Goal: Task Accomplishment & Management: Use online tool/utility

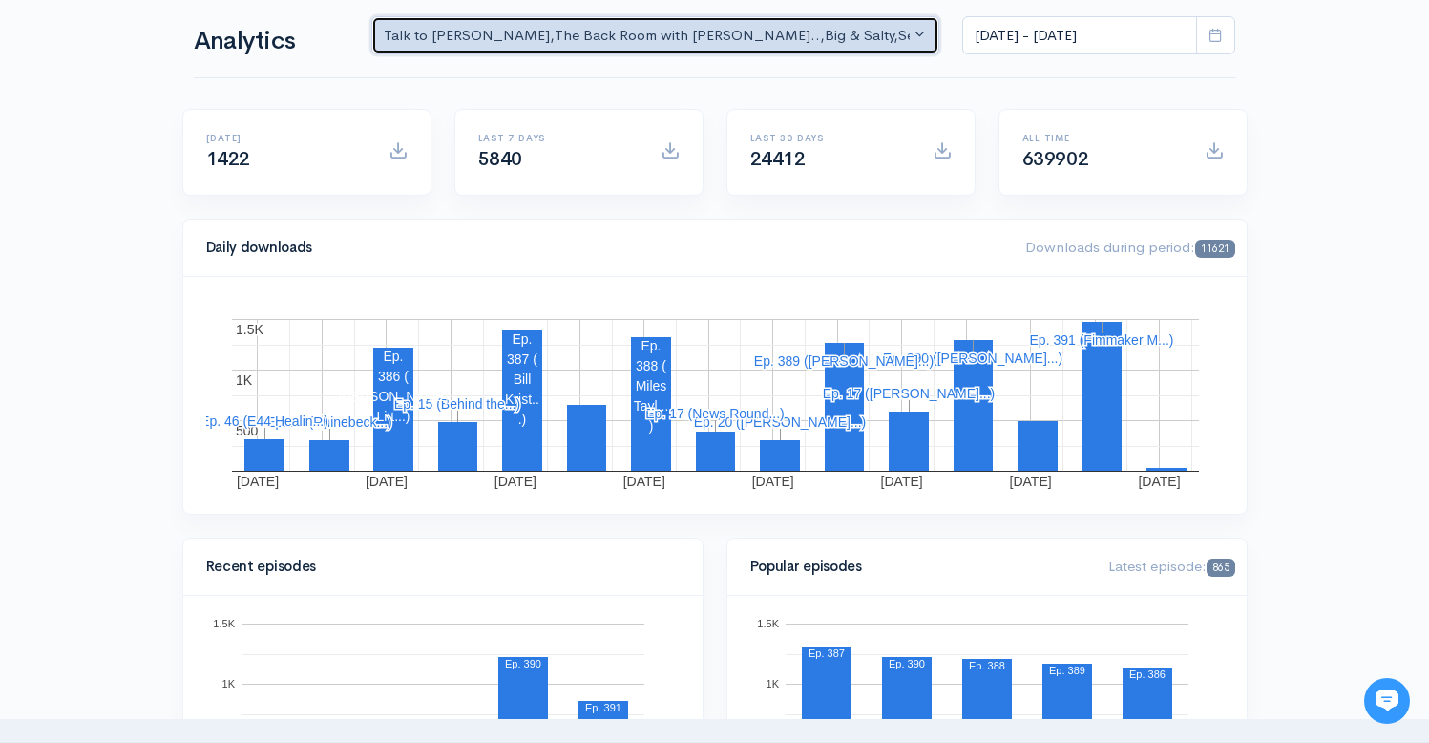
click at [721, 31] on div "Talk to [PERSON_NAME] , The Back Room with [PERSON_NAME].. , Big & Salty , Seri…" at bounding box center [647, 36] width 527 height 22
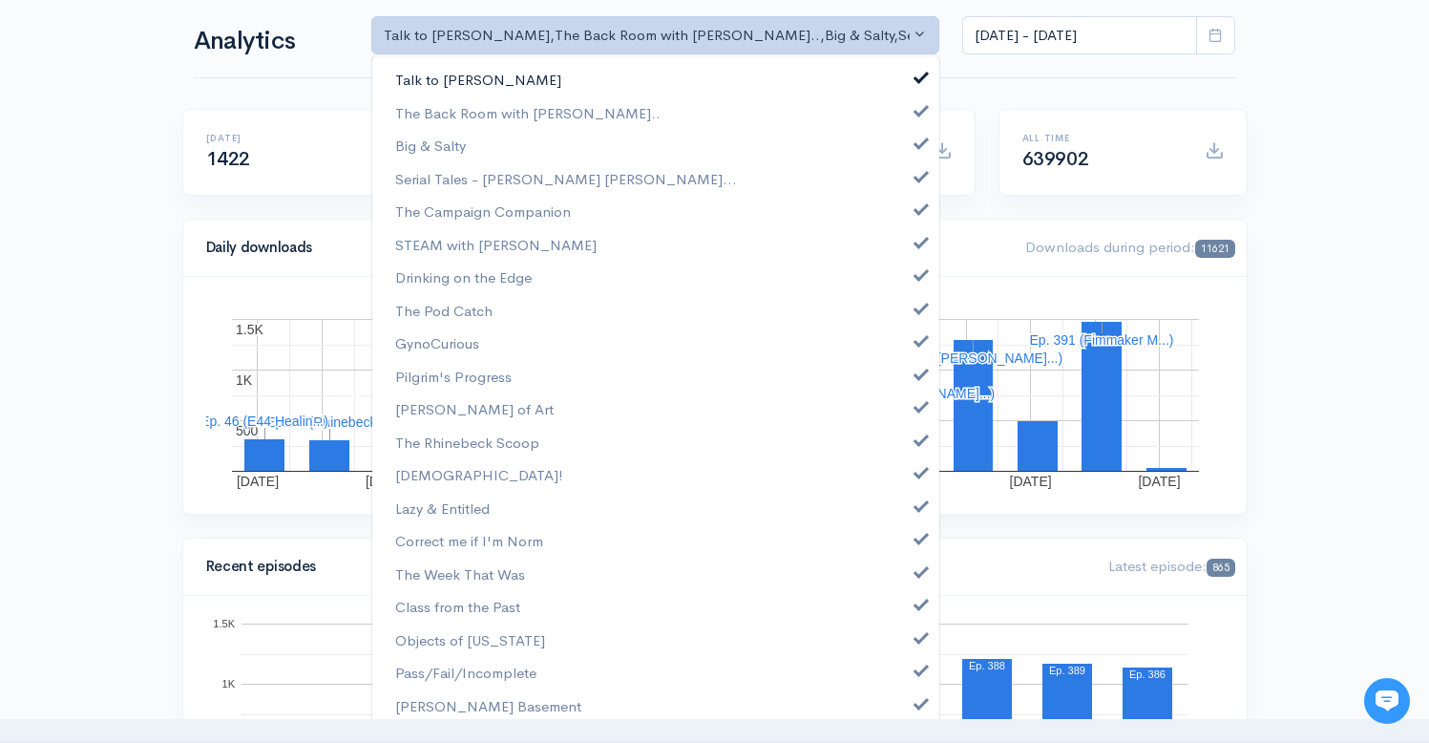
click at [917, 76] on span at bounding box center [921, 75] width 8 height 14
select select "10316"
click at [917, 139] on span at bounding box center [921, 141] width 8 height 14
click at [913, 189] on link "Serial Tales - [PERSON_NAME] [PERSON_NAME]..." at bounding box center [655, 178] width 567 height 33
click at [917, 208] on span at bounding box center [921, 206] width 8 height 14
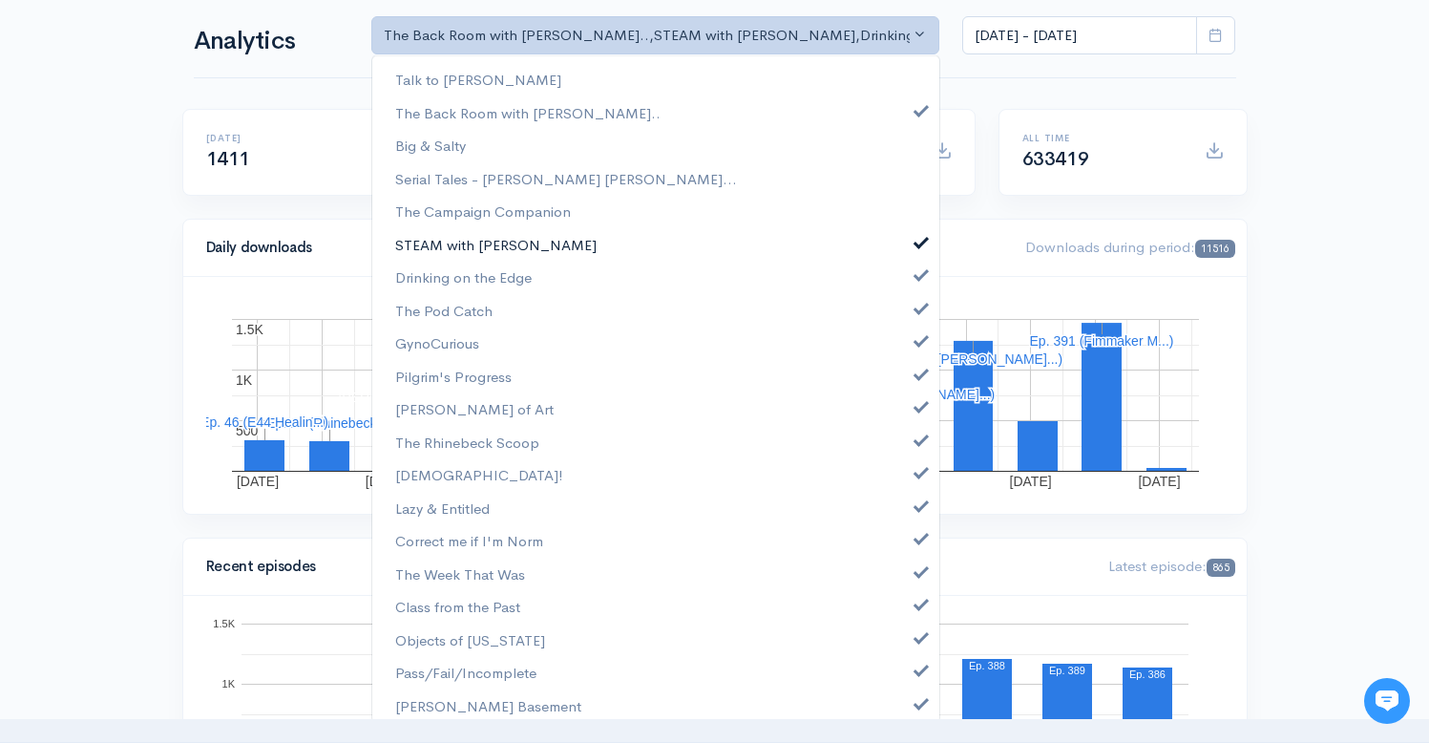
click at [917, 242] on span at bounding box center [921, 240] width 8 height 14
click at [909, 281] on link "Drinking on the Edge" at bounding box center [655, 277] width 567 height 33
click at [911, 308] on link "The Pod Catch" at bounding box center [655, 310] width 567 height 33
click at [917, 336] on span at bounding box center [921, 338] width 8 height 14
click at [910, 389] on link "Pilgrim's Progress" at bounding box center [655, 376] width 567 height 33
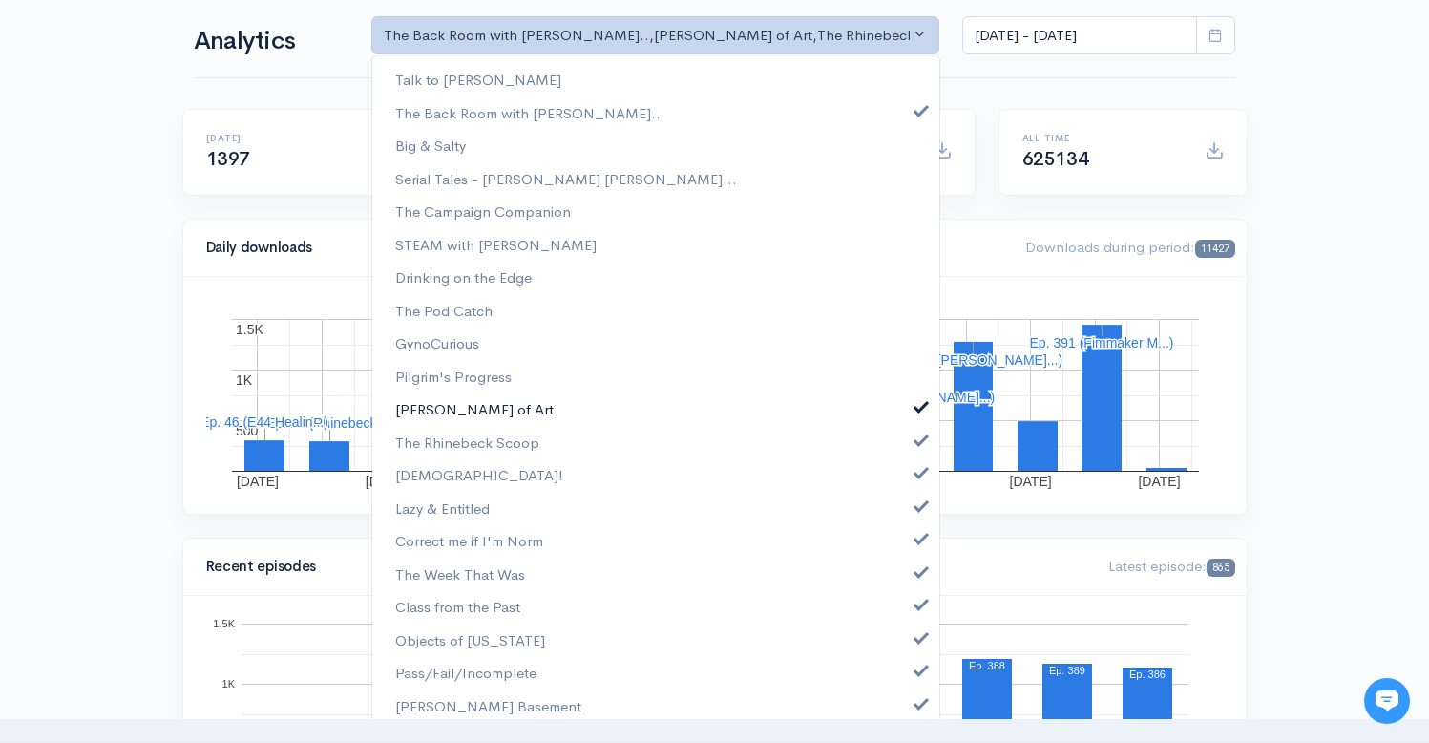
click at [917, 408] on span at bounding box center [921, 404] width 8 height 14
click at [903, 408] on link "[PERSON_NAME] of Art" at bounding box center [655, 408] width 567 height 33
click at [917, 433] on span at bounding box center [921, 437] width 8 height 14
click at [917, 400] on span at bounding box center [921, 404] width 8 height 14
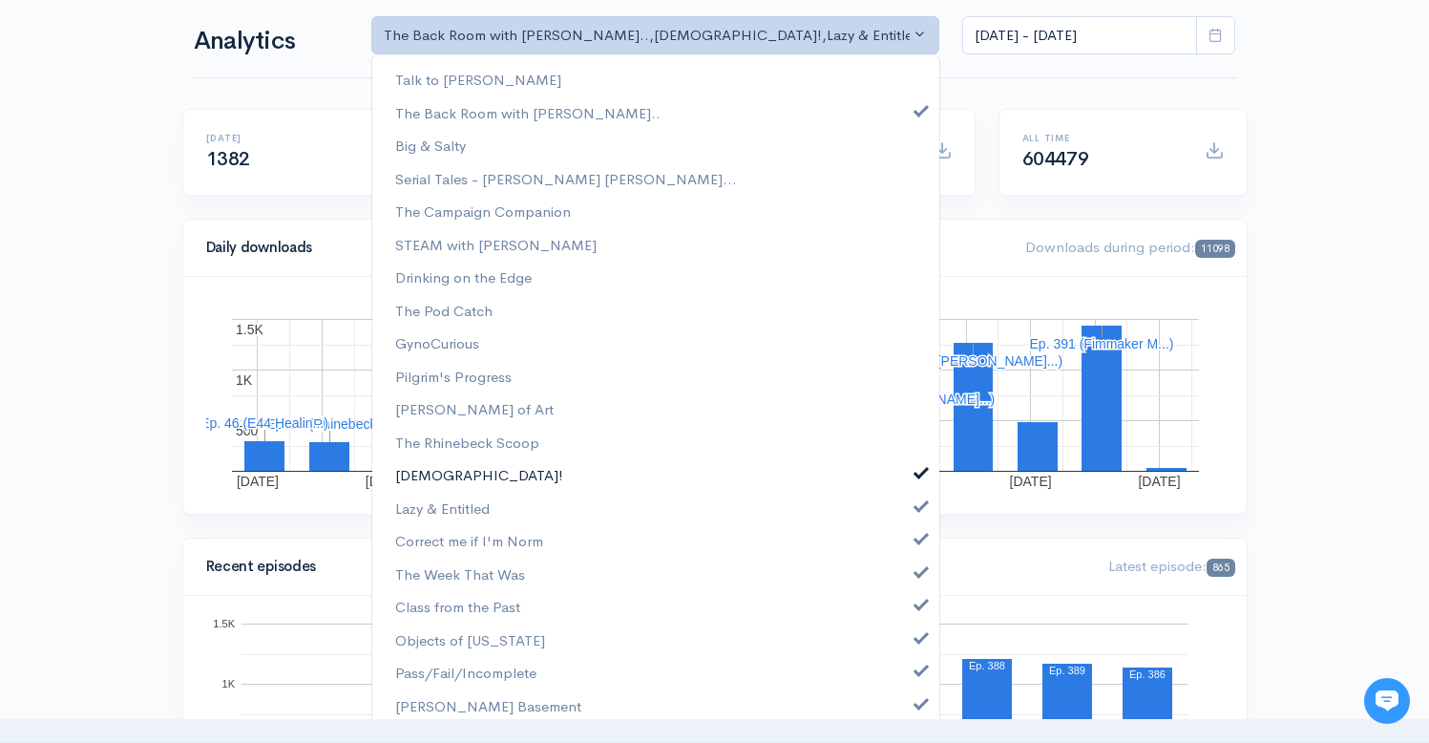
click at [917, 469] on span at bounding box center [921, 470] width 8 height 14
click at [906, 512] on link "Lazy & Entitled" at bounding box center [655, 508] width 567 height 33
click at [917, 543] on span at bounding box center [921, 536] width 8 height 14
click at [917, 564] on span at bounding box center [921, 569] width 8 height 14
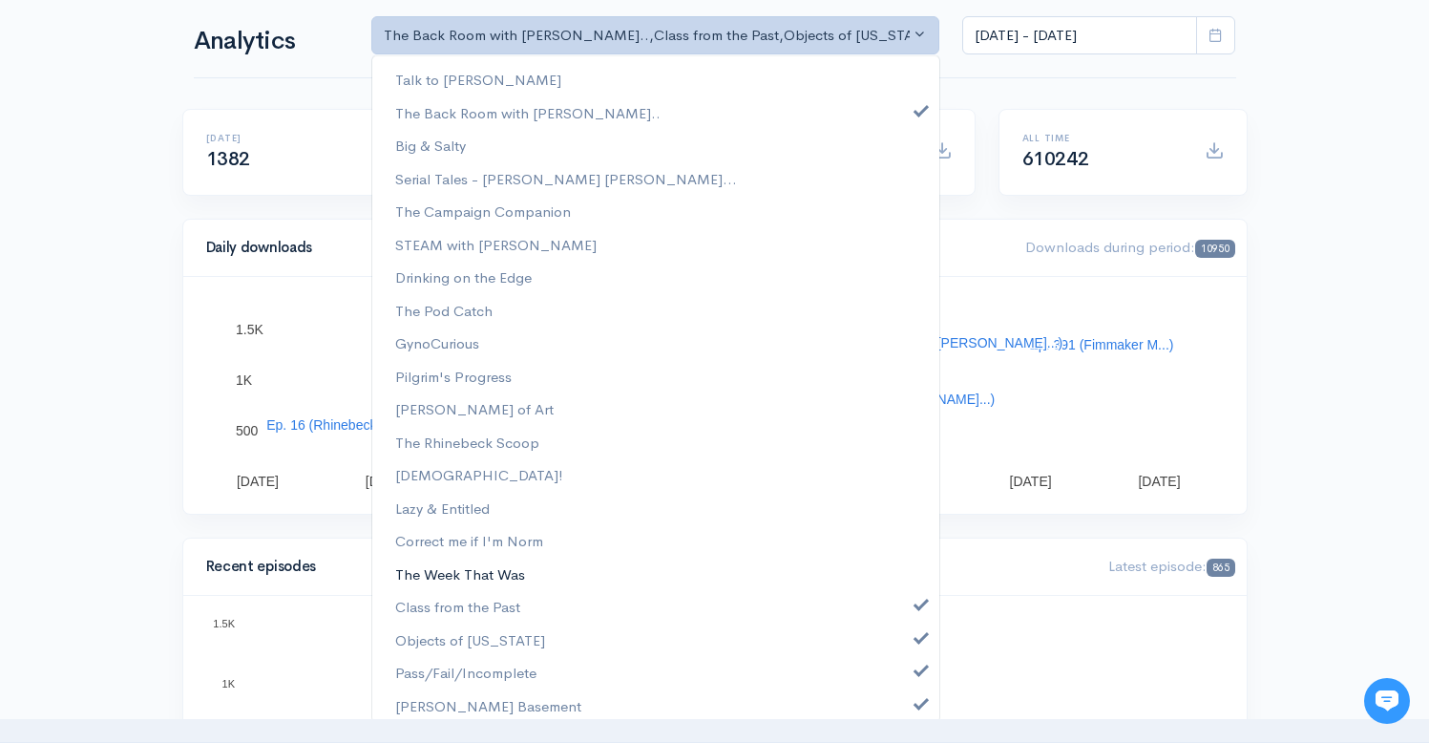
click at [906, 584] on link "The Week That Was" at bounding box center [655, 573] width 567 height 33
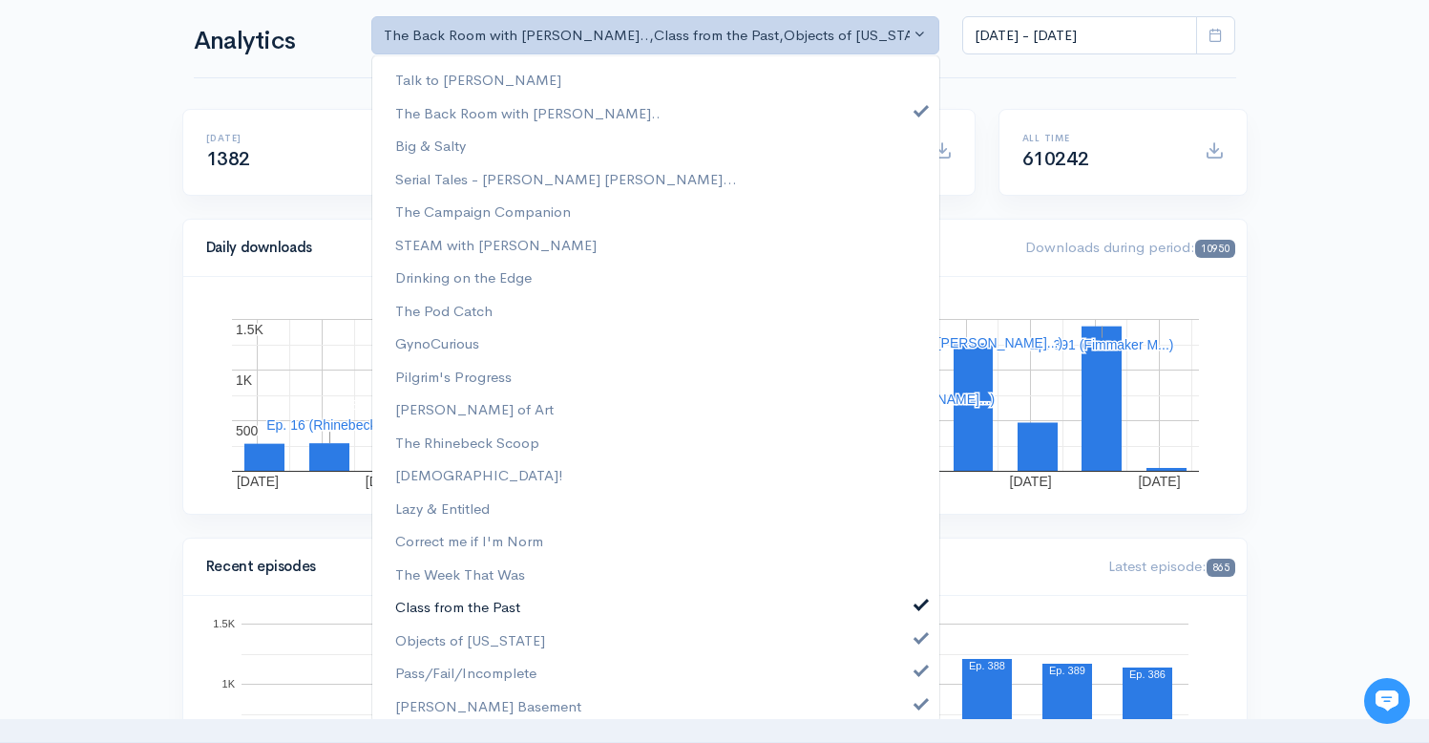
scroll to position [321, 0]
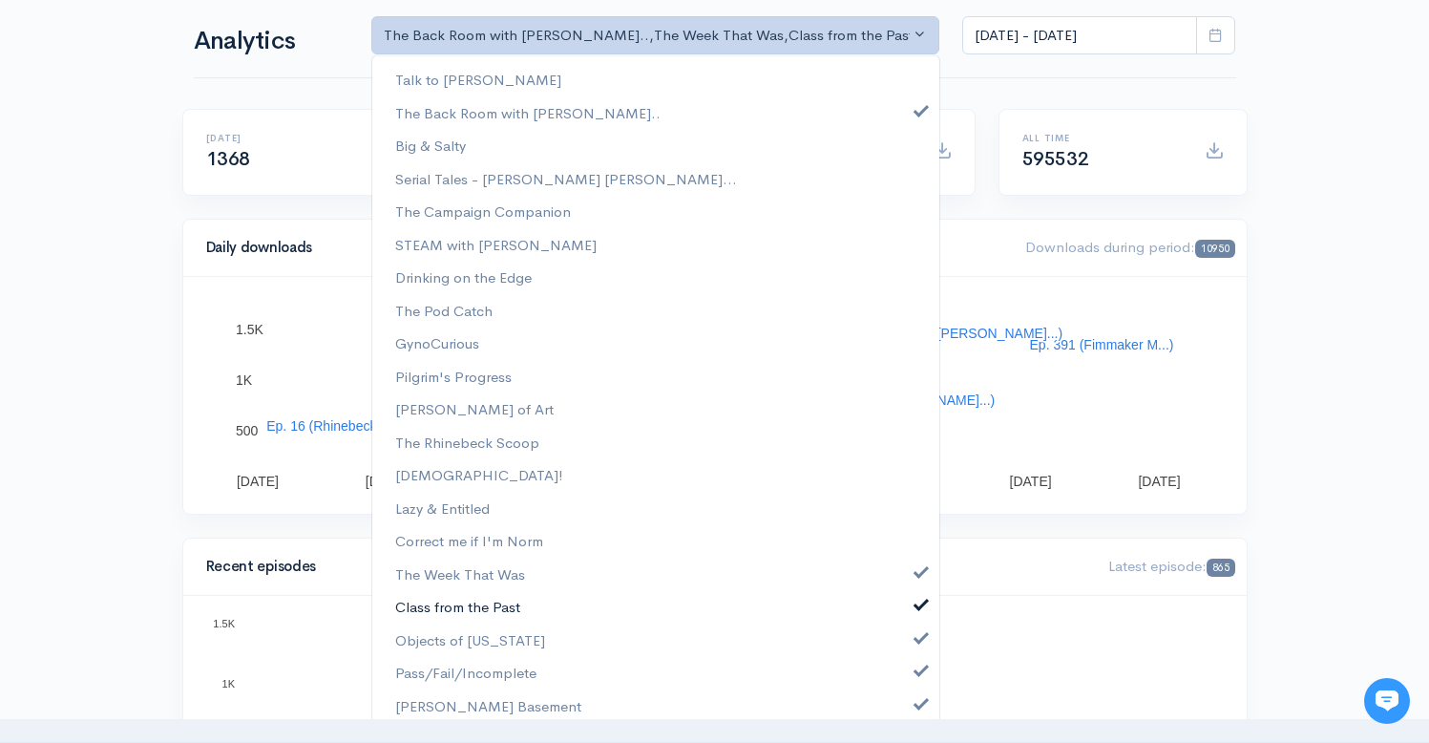
click at [917, 607] on span at bounding box center [921, 602] width 8 height 14
click at [917, 574] on span at bounding box center [921, 569] width 8 height 14
click at [917, 633] on span at bounding box center [921, 635] width 8 height 14
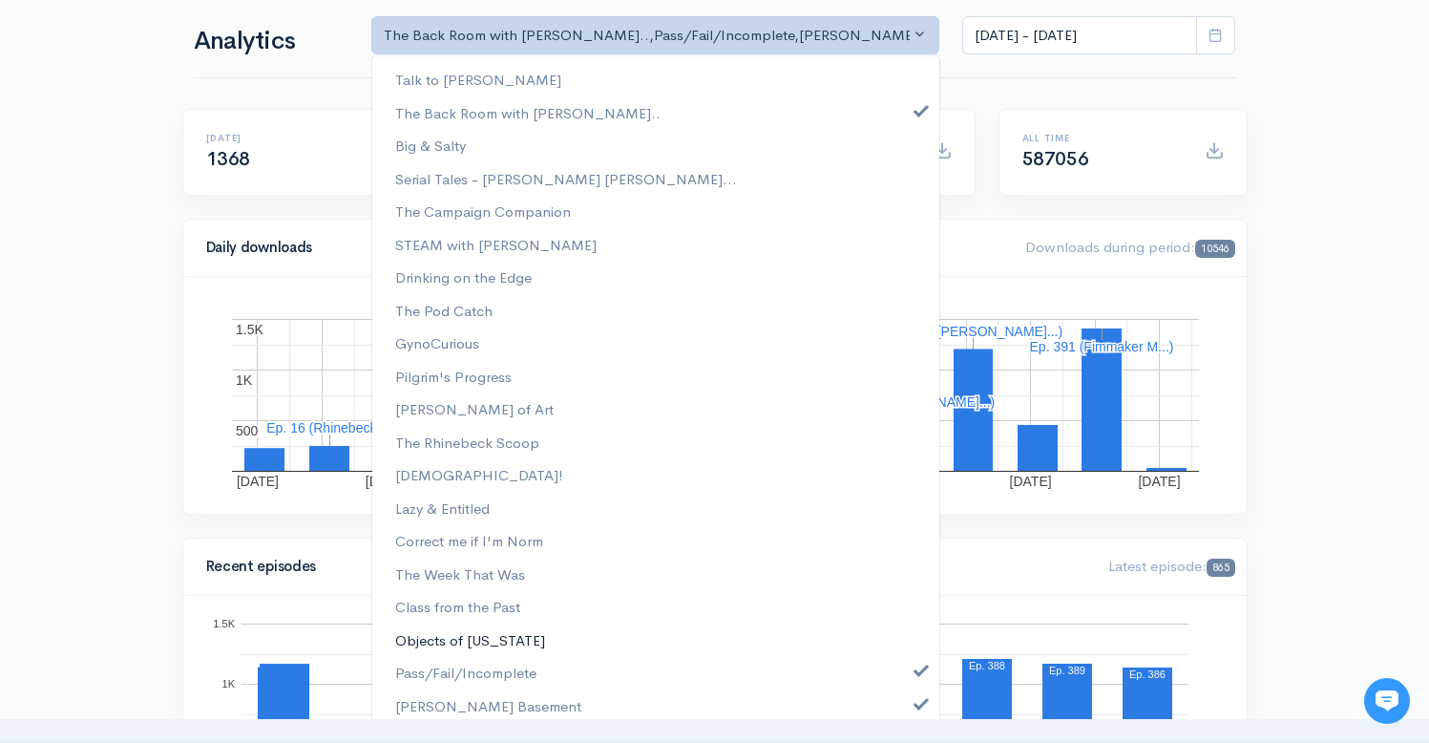
click at [907, 656] on link "Objects of [US_STATE]" at bounding box center [655, 639] width 567 height 33
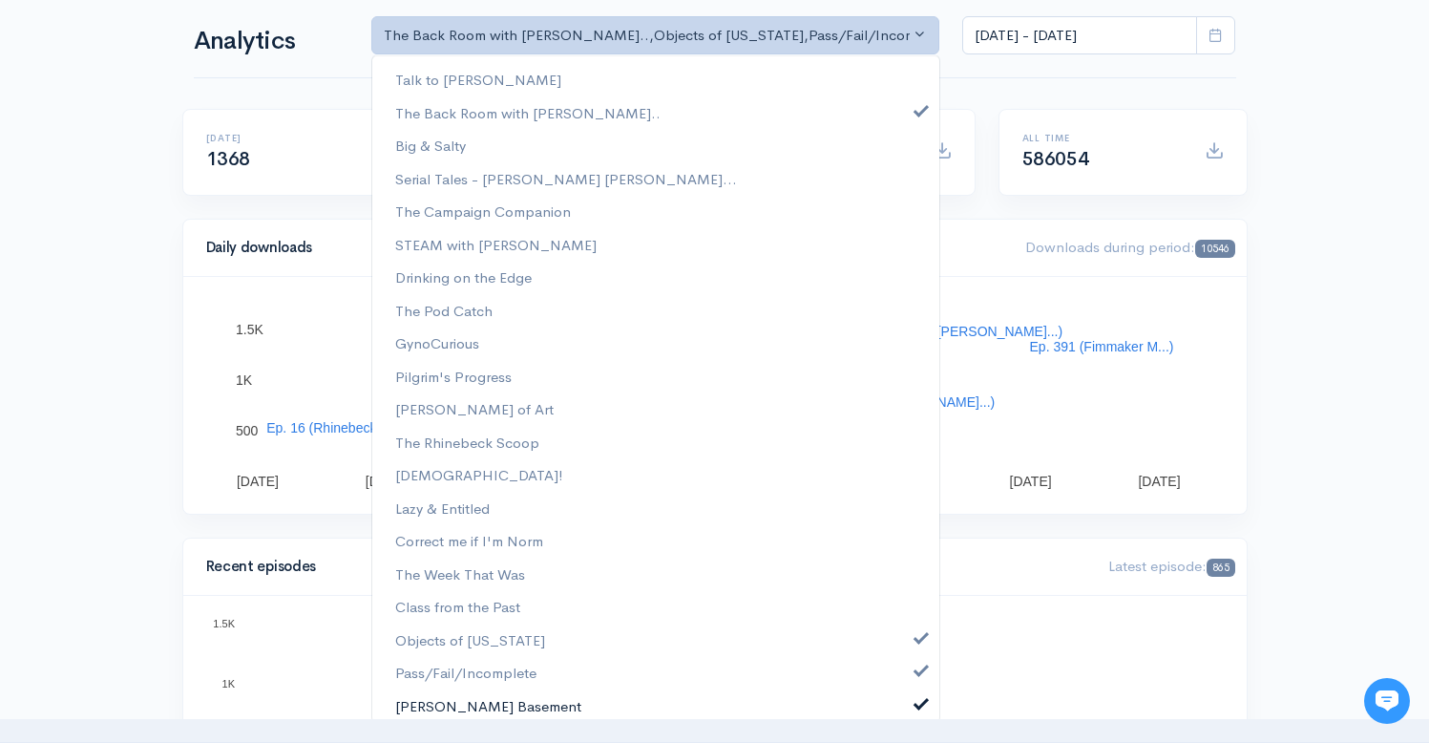
scroll to position [366, 0]
click at [917, 674] on span at bounding box center [921, 667] width 8 height 14
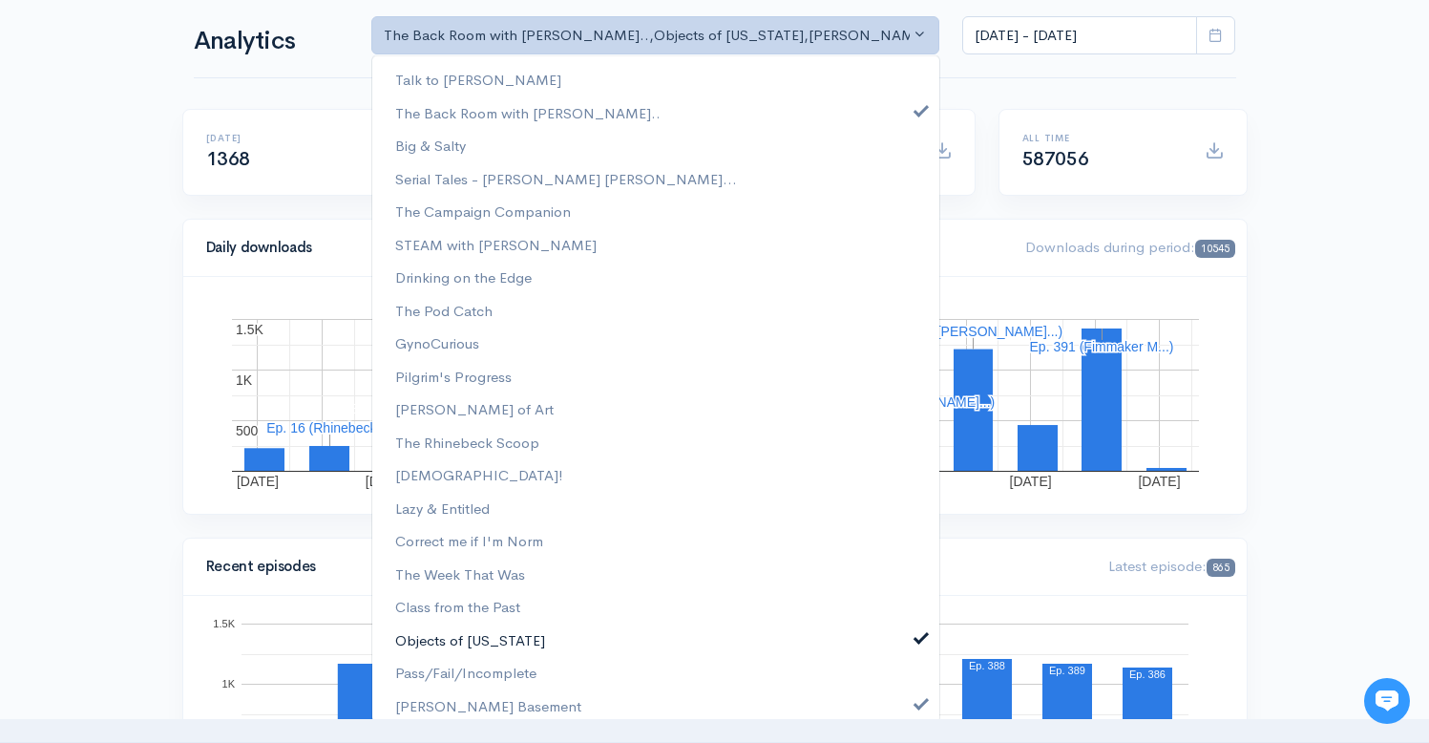
click at [917, 633] on span at bounding box center [921, 635] width 8 height 14
click at [907, 710] on link "[PERSON_NAME] Basement" at bounding box center [655, 705] width 567 height 33
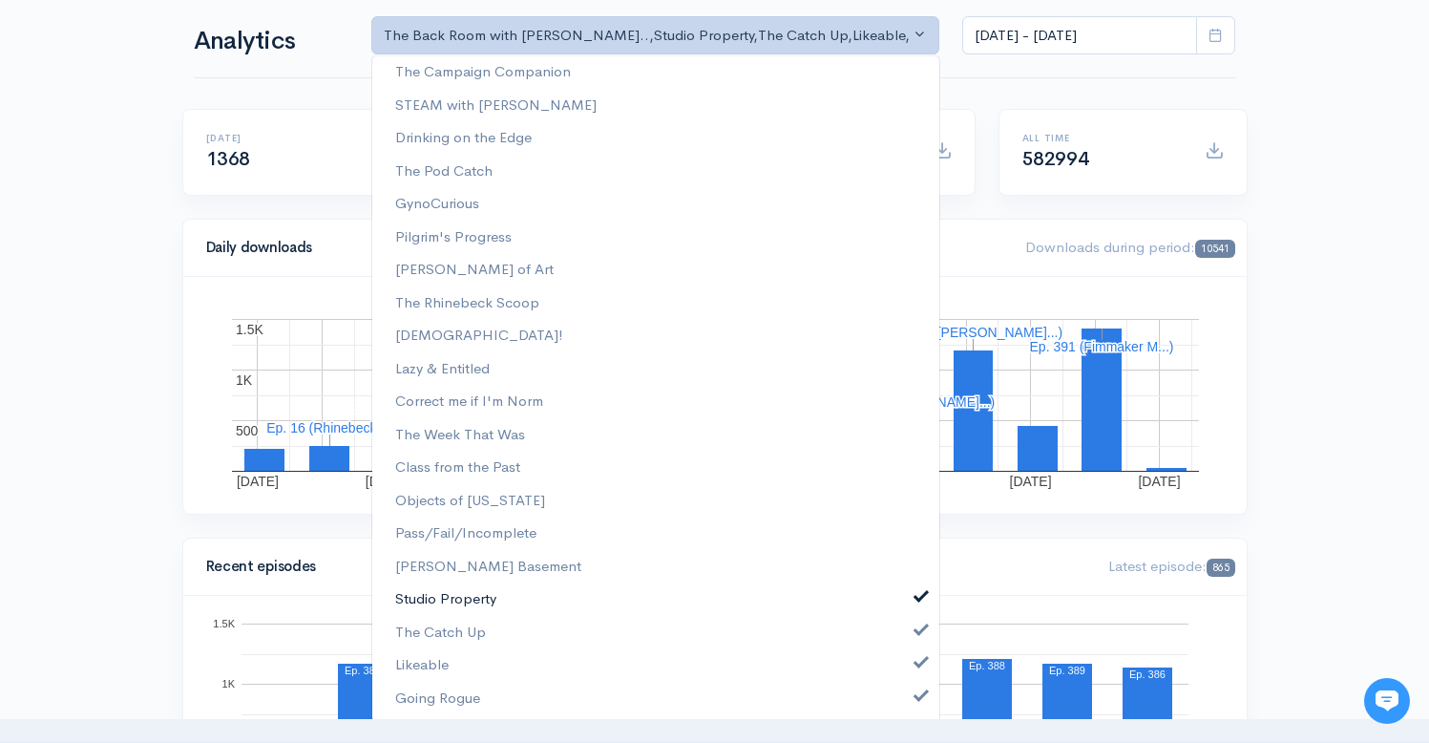
click at [917, 596] on span at bounding box center [921, 594] width 8 height 14
click at [917, 627] on span at bounding box center [921, 627] width 8 height 14
click at [908, 674] on link "Likeable" at bounding box center [655, 664] width 567 height 33
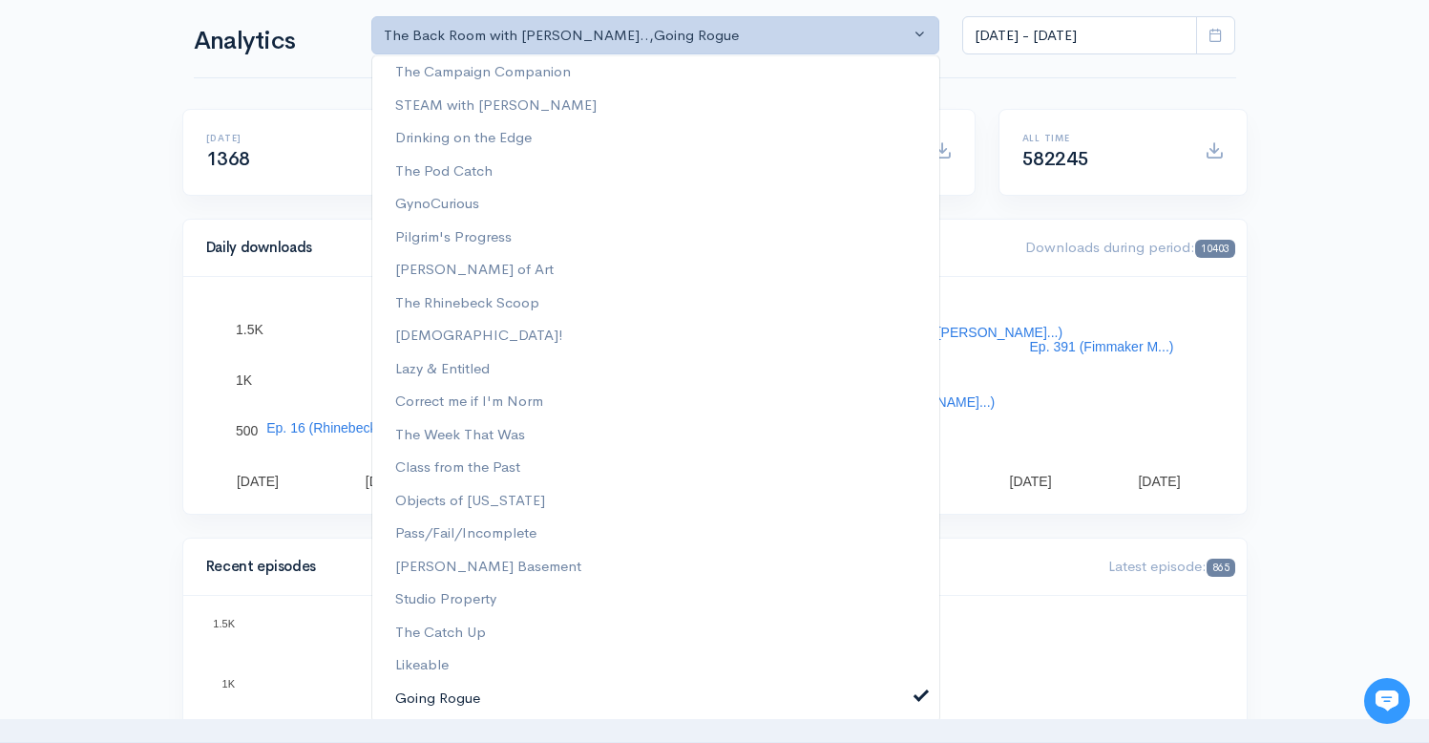
click at [908, 709] on link "Going Rogue" at bounding box center [655, 697] width 567 height 33
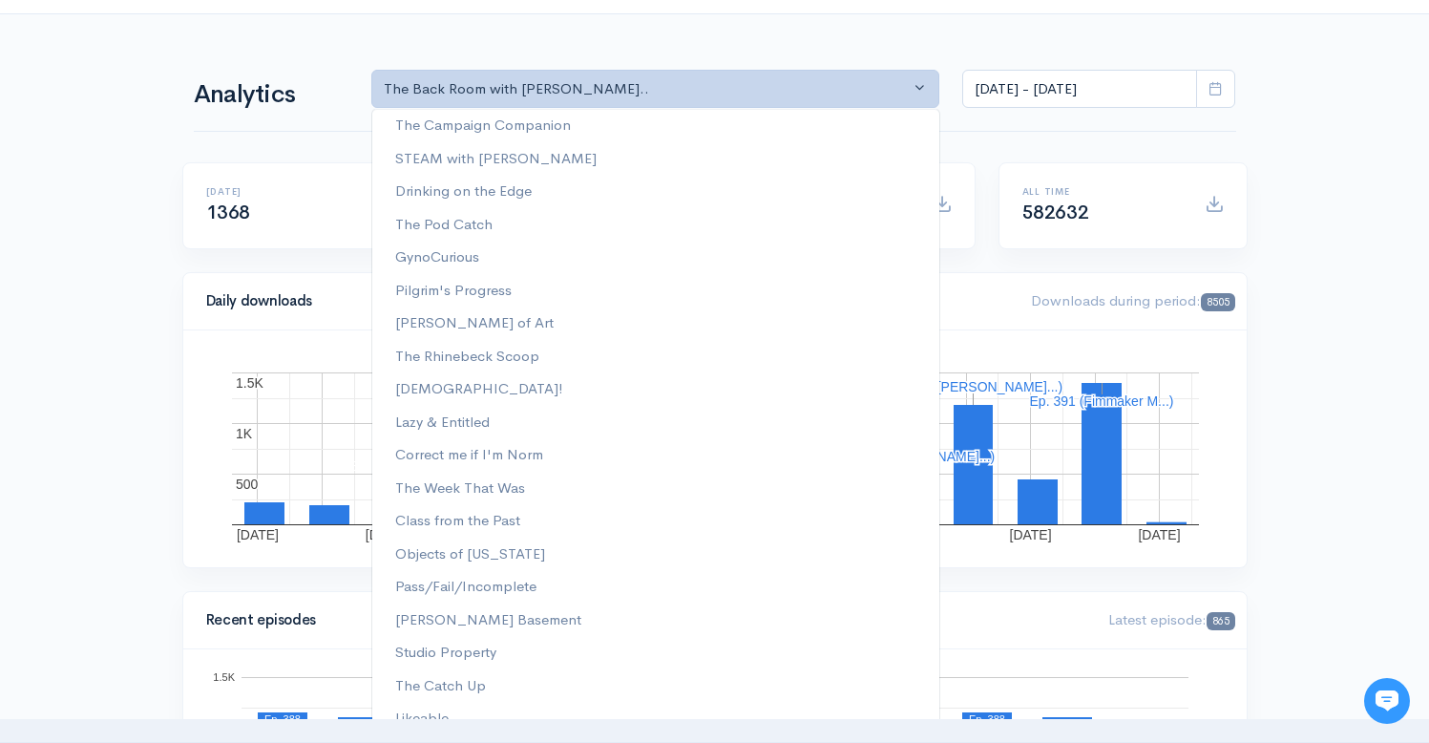
scroll to position [1, 0]
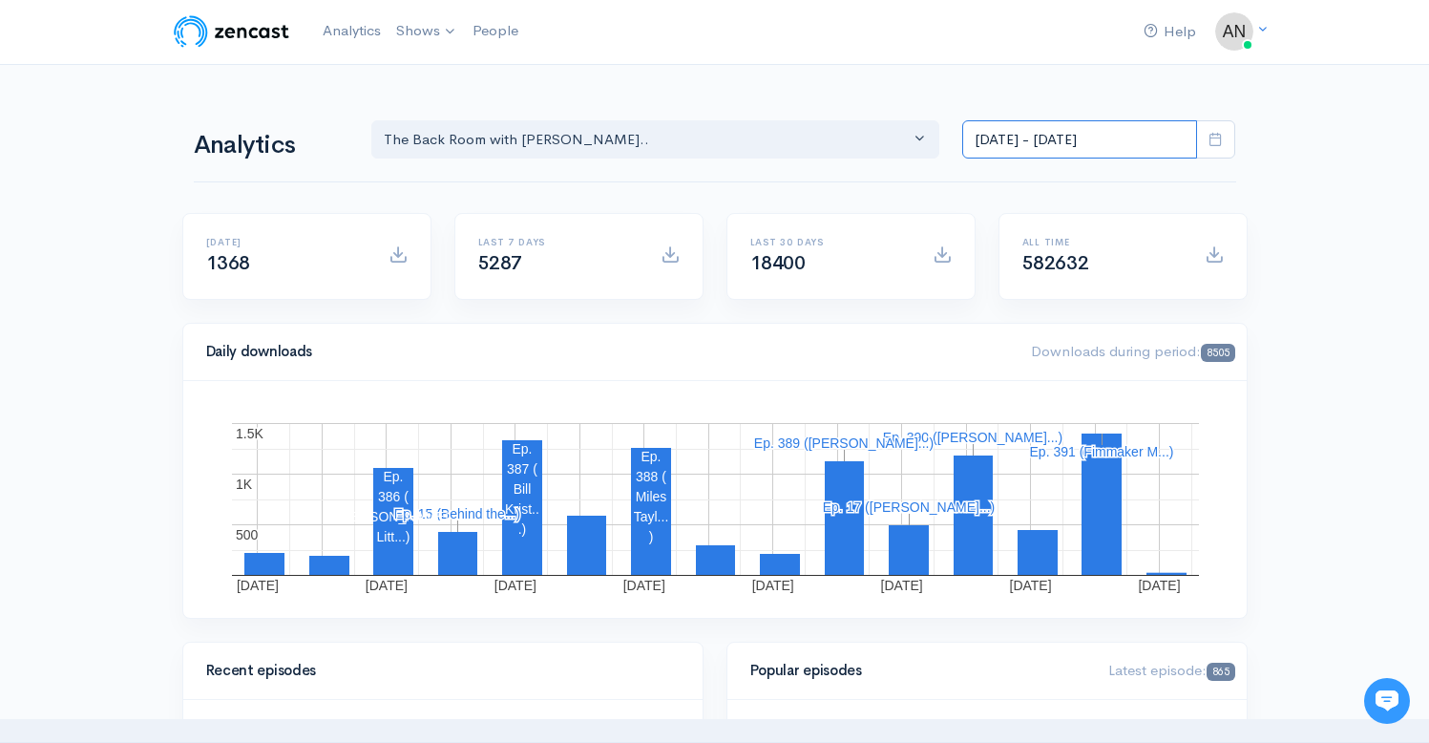
click at [1061, 144] on input "[DATE] - [DATE]" at bounding box center [1079, 139] width 235 height 39
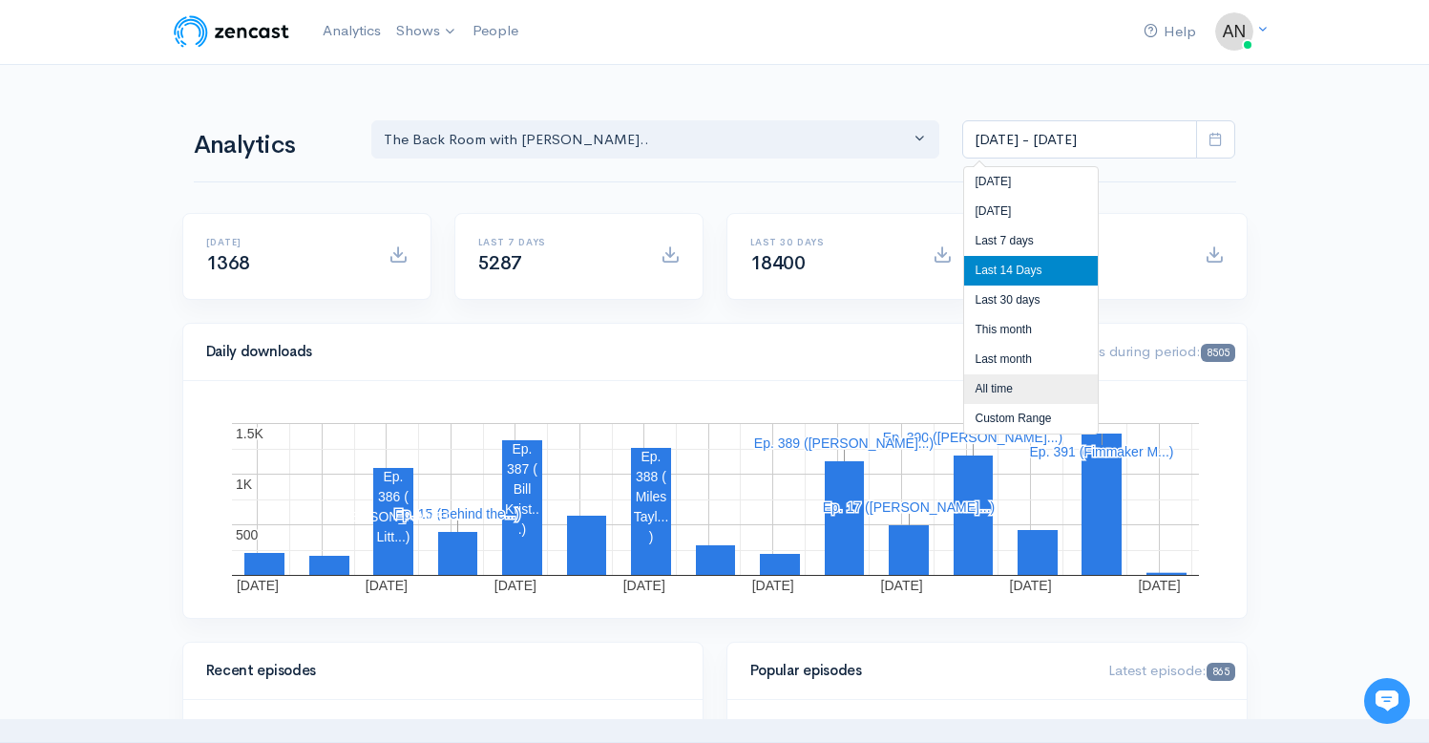
click at [1003, 383] on li "All time" at bounding box center [1031, 389] width 134 height 30
type input "[DATE] - [DATE]"
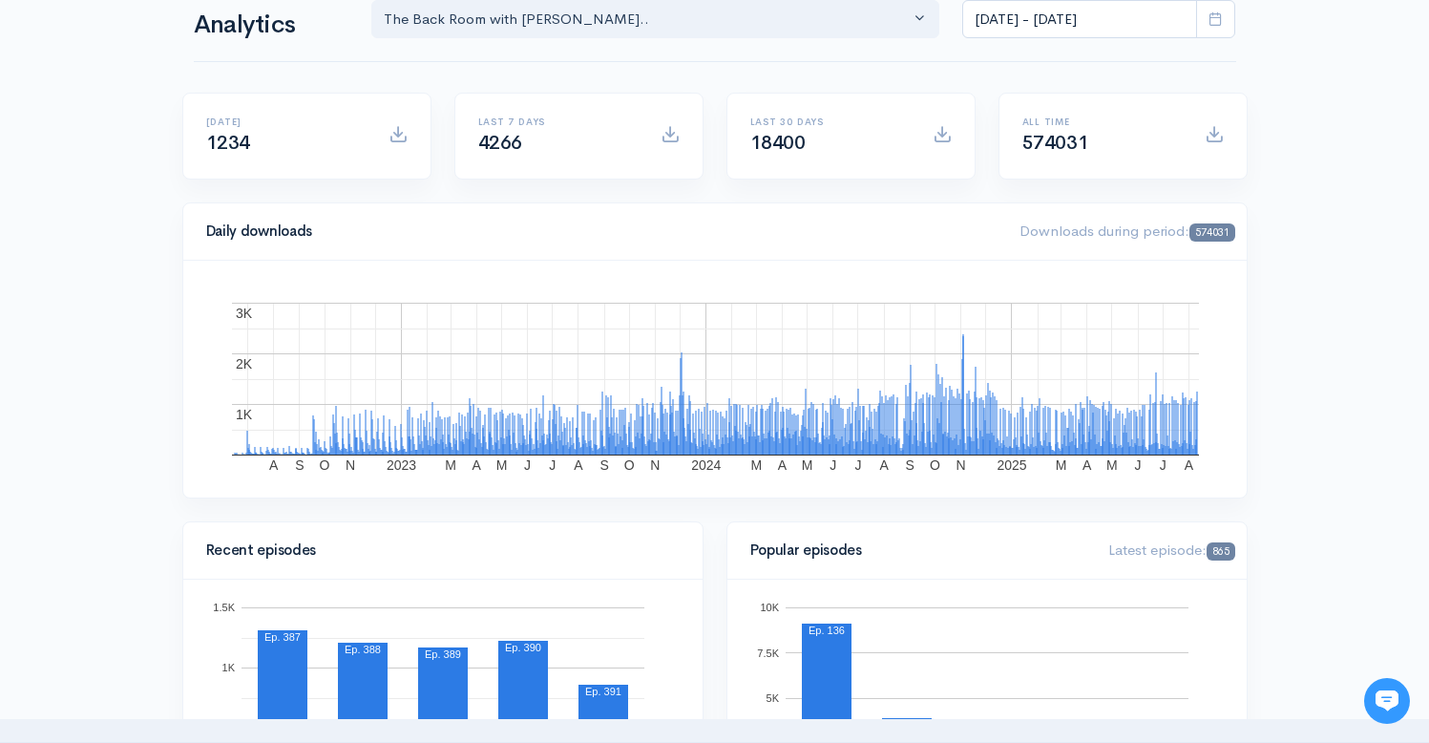
scroll to position [0, 0]
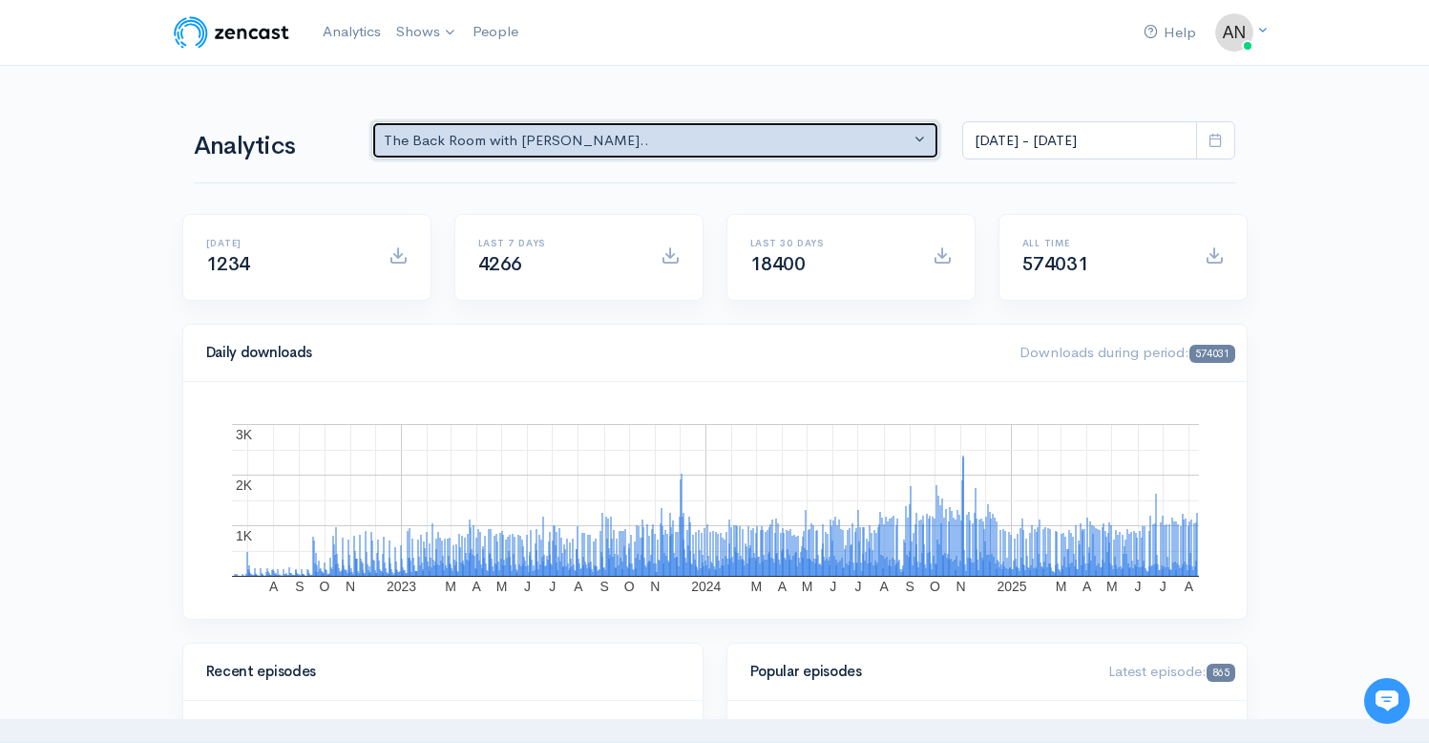
click at [723, 129] on button "The Back Room with [PERSON_NAME].." at bounding box center [655, 140] width 569 height 39
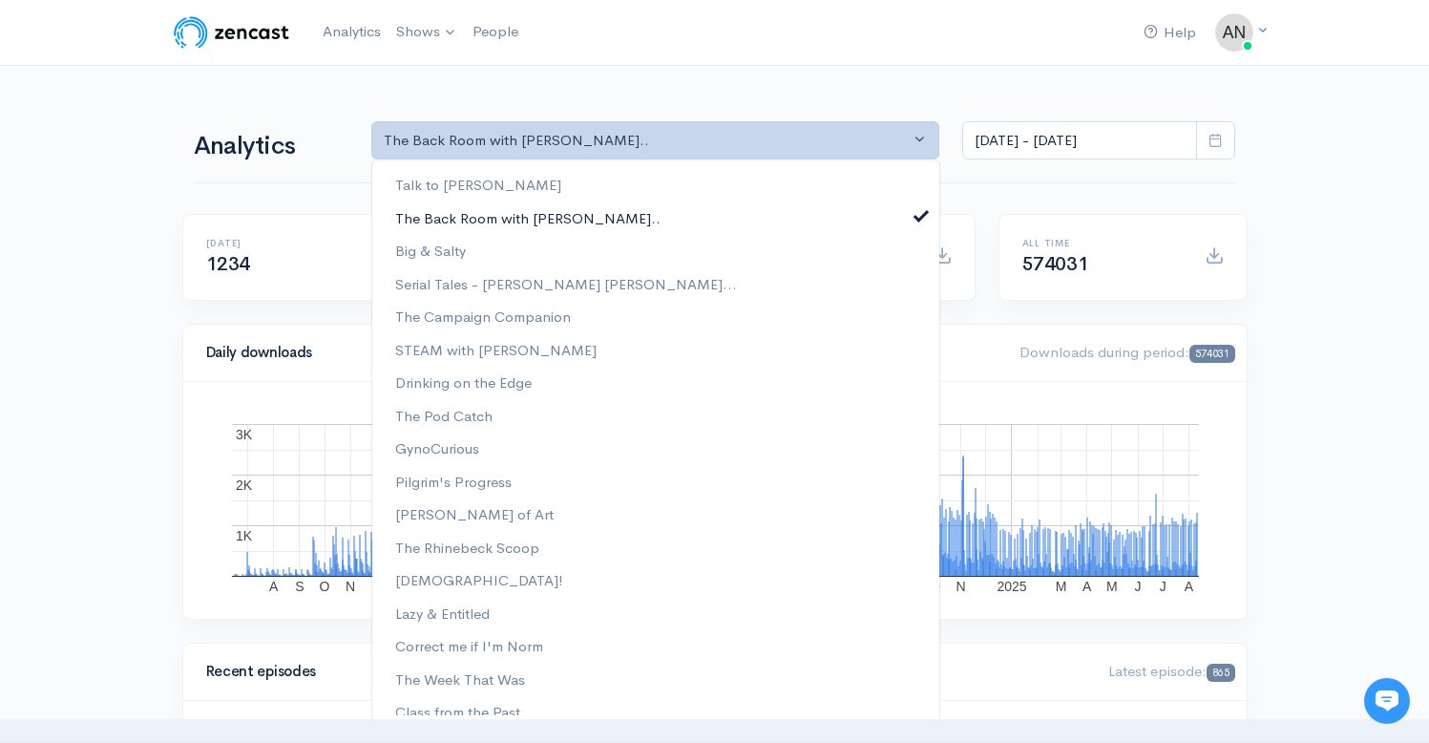
click at [917, 211] on span at bounding box center [921, 213] width 8 height 14
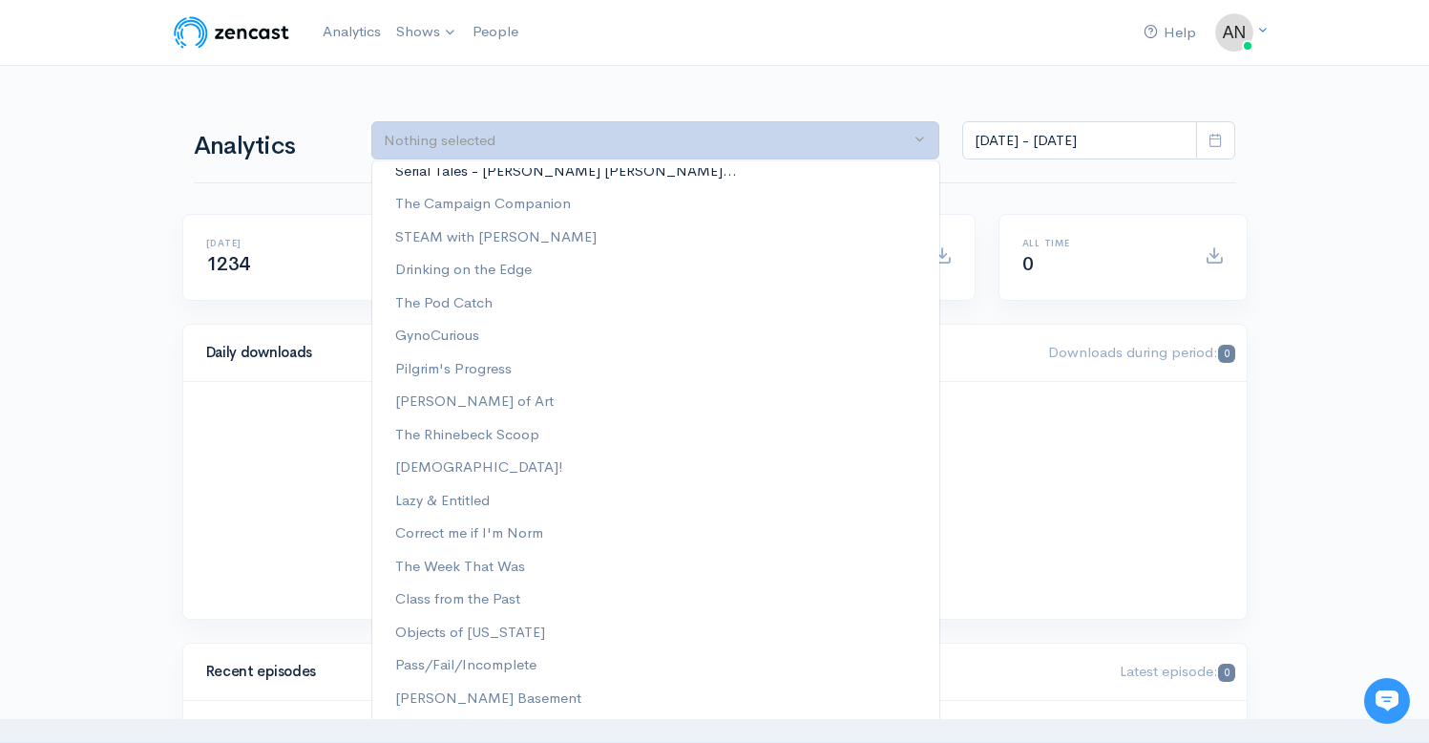
scroll to position [244, 0]
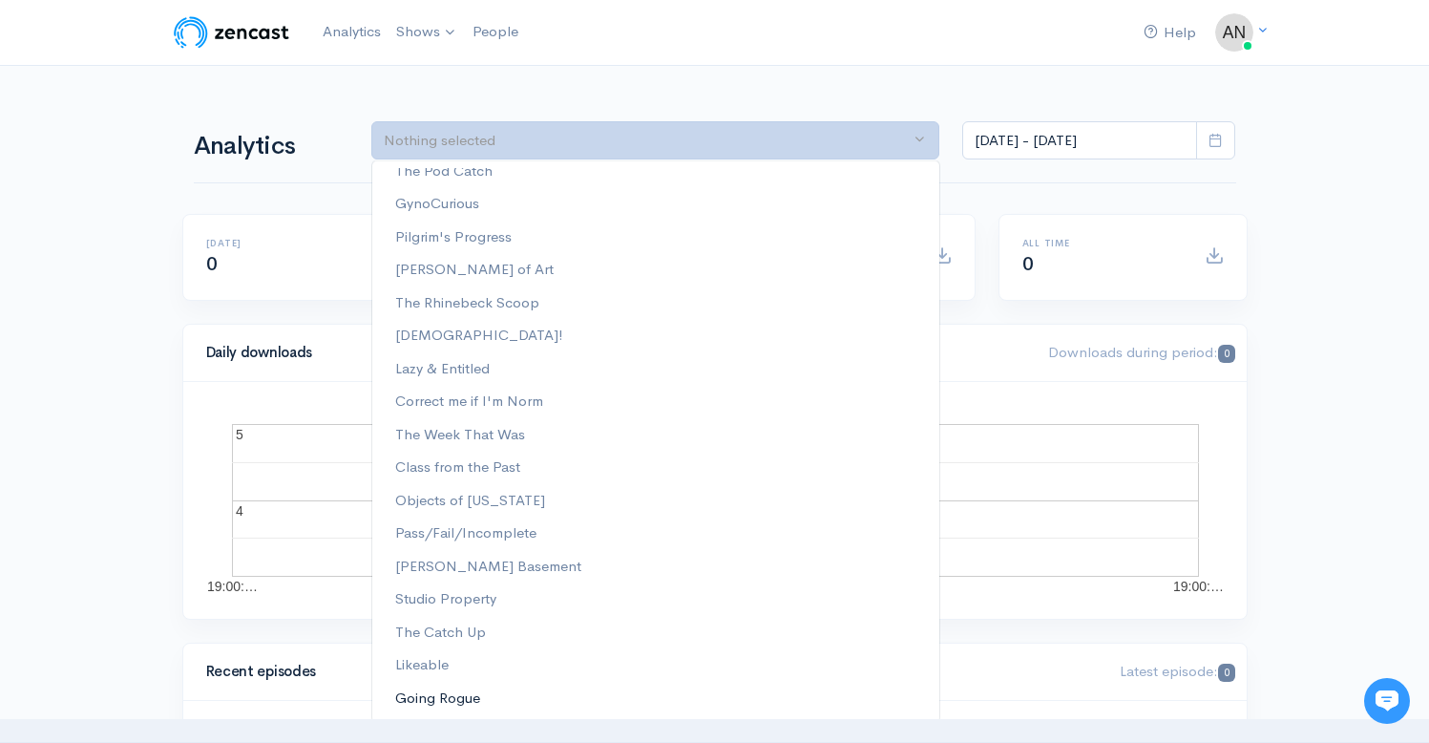
click at [824, 693] on link "Going Rogue" at bounding box center [655, 697] width 567 height 33
select select "15466"
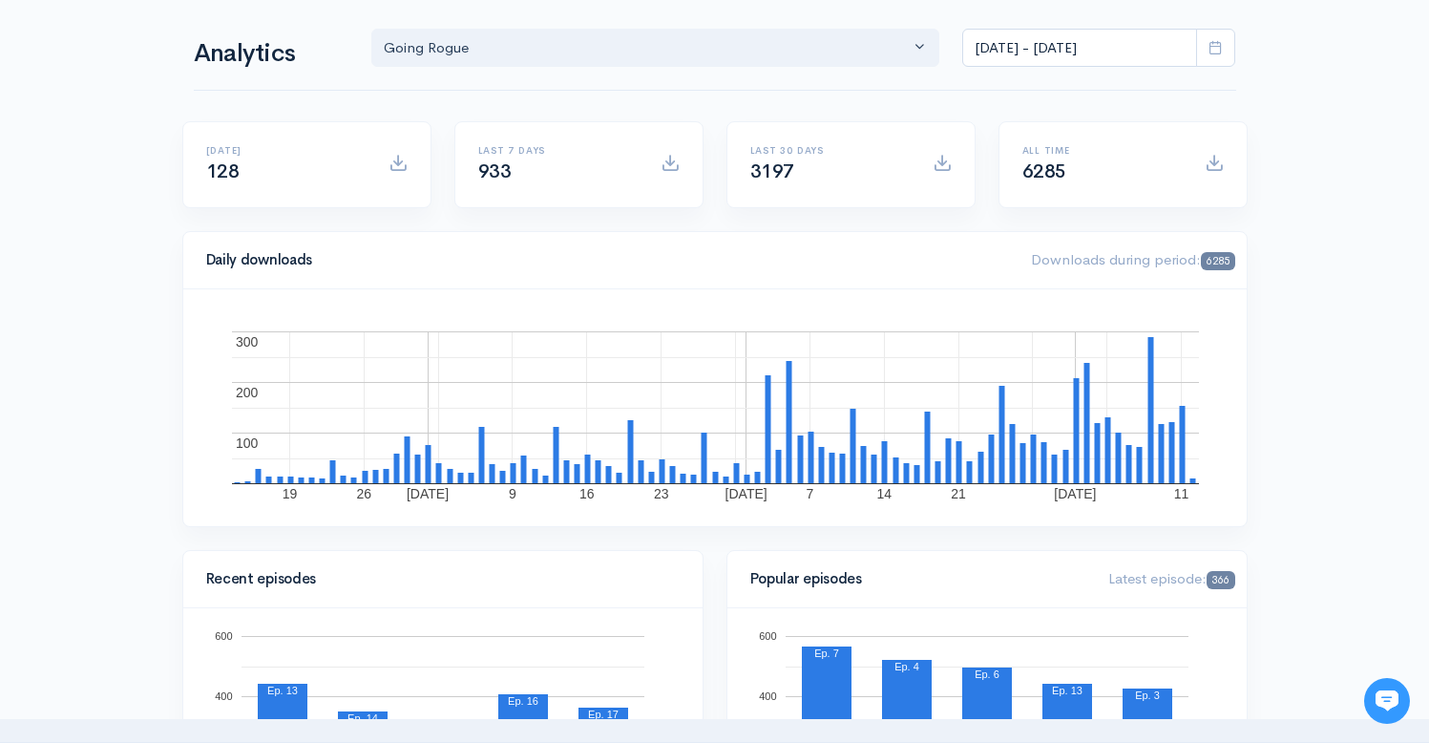
scroll to position [96, 0]
